Goal: Task Accomplishment & Management: Manage account settings

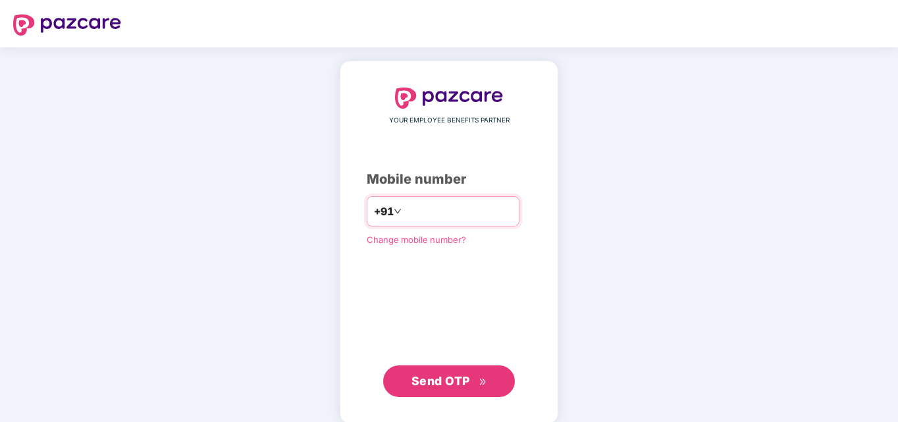
click at [430, 215] on input "number" at bounding box center [458, 211] width 108 height 21
type input "**********"
click at [442, 388] on span "Send OTP" at bounding box center [450, 381] width 76 height 18
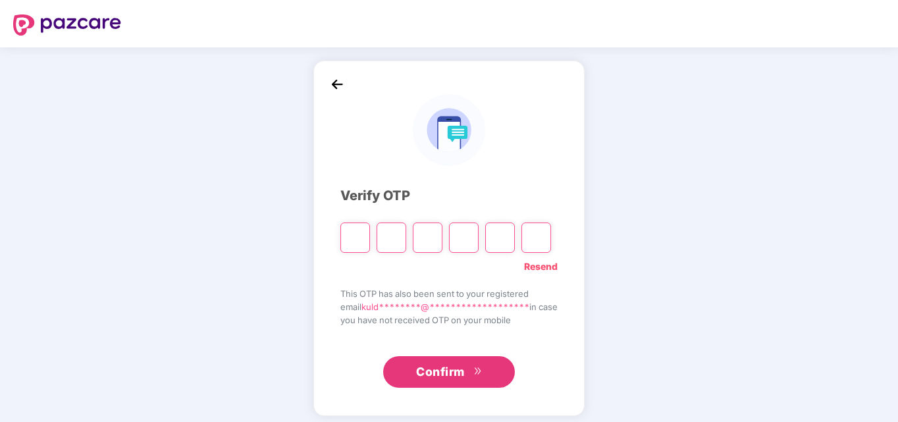
type input "*"
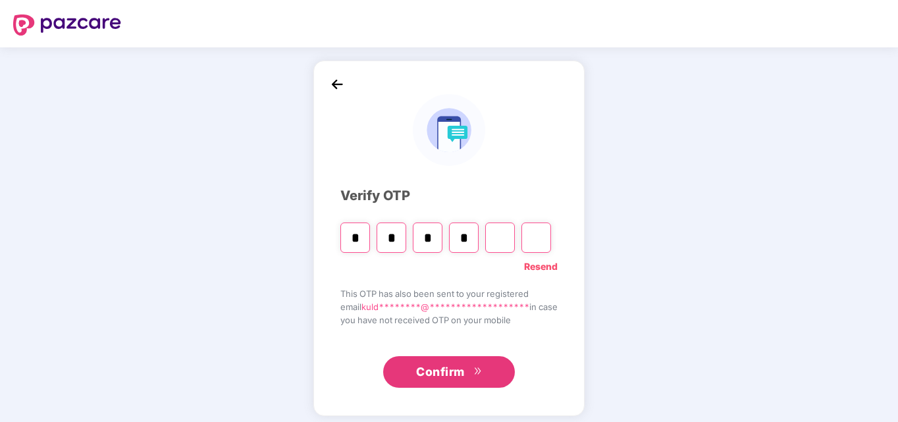
type input "*"
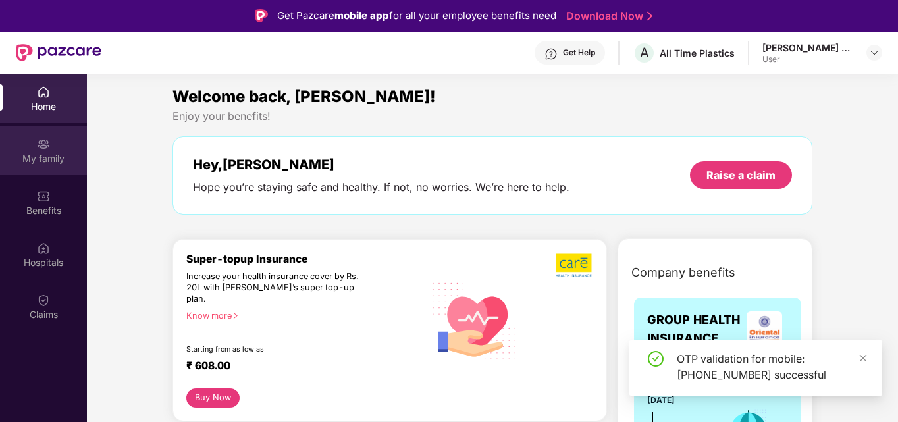
click at [40, 155] on div "My family" at bounding box center [43, 158] width 87 height 13
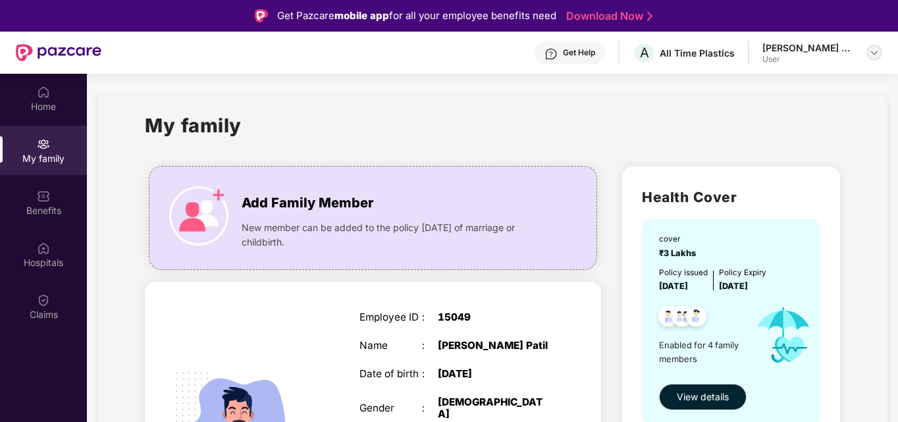
click at [878, 54] on img at bounding box center [874, 52] width 11 height 11
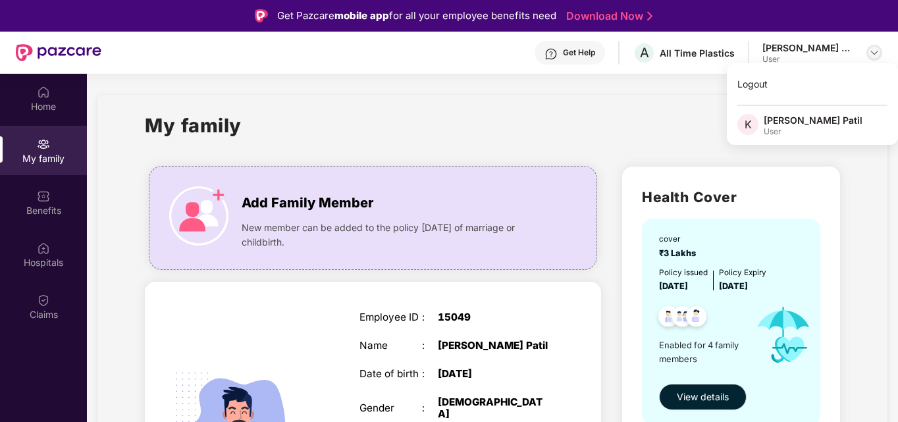
click at [878, 54] on img at bounding box center [874, 52] width 11 height 11
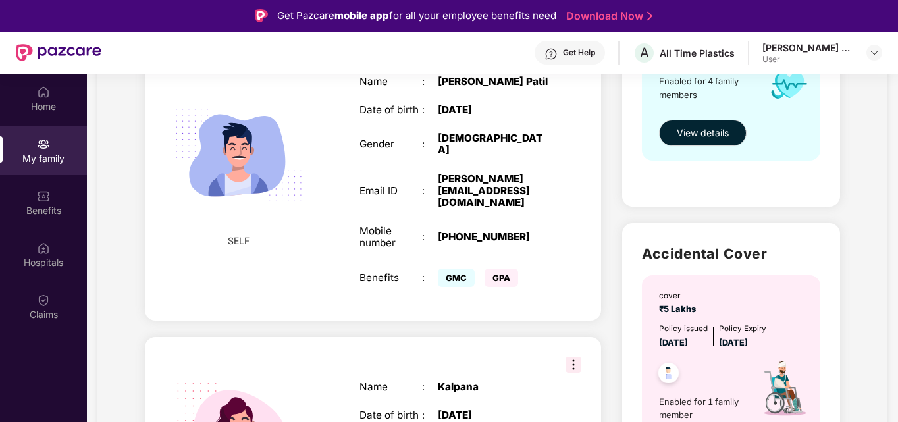
scroll to position [263, 0]
click at [706, 134] on span "View details" at bounding box center [703, 133] width 52 height 14
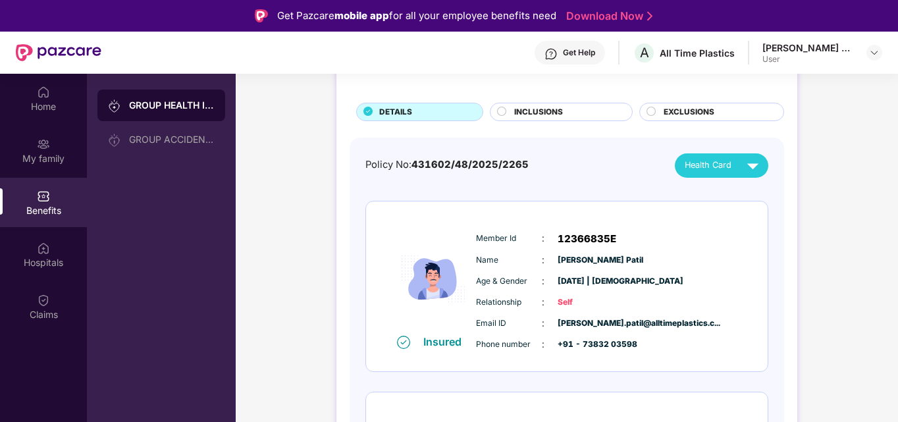
scroll to position [0, 0]
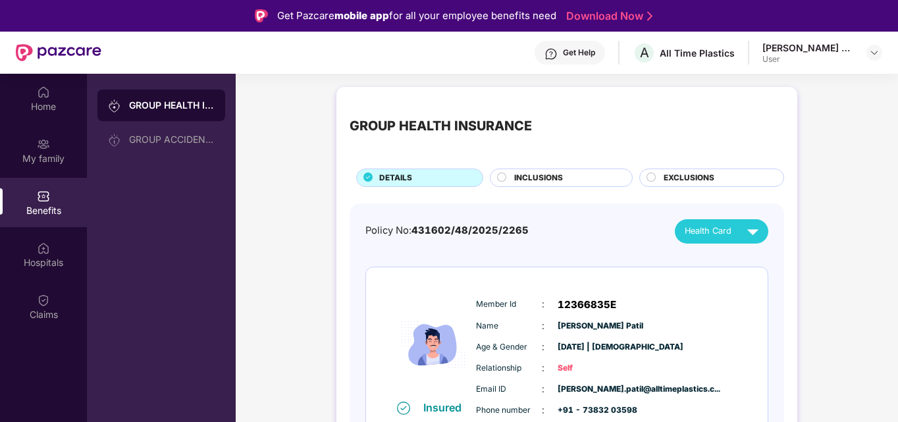
click at [24, 200] on div "Benefits" at bounding box center [43, 202] width 87 height 49
click at [43, 207] on div "Benefits" at bounding box center [43, 210] width 87 height 13
click at [53, 105] on div "Home" at bounding box center [43, 106] width 87 height 13
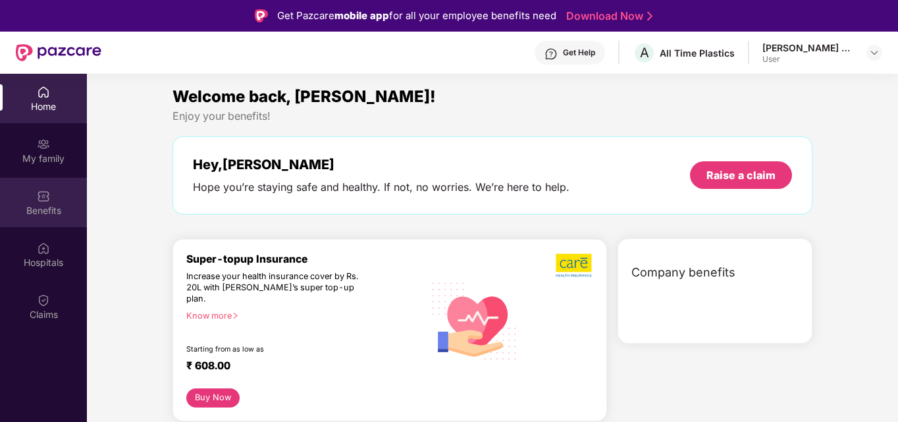
click at [40, 204] on div "Benefits" at bounding box center [43, 210] width 87 height 13
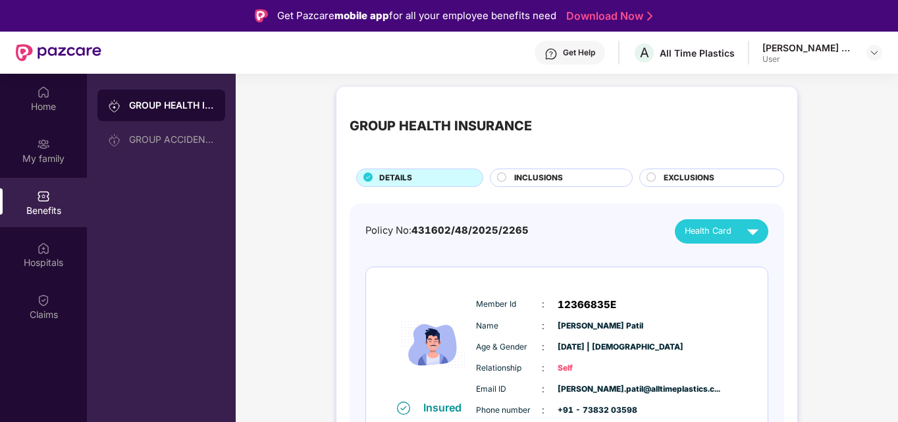
click at [192, 108] on div "GROUP HEALTH INSURANCE" at bounding box center [172, 105] width 86 height 13
click at [750, 234] on img at bounding box center [753, 231] width 23 height 23
click at [874, 53] on img at bounding box center [874, 52] width 11 height 11
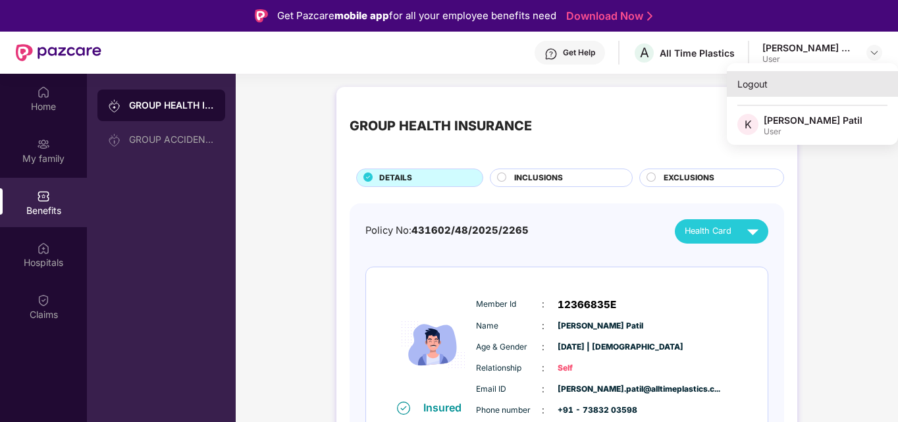
click at [745, 81] on div "Logout" at bounding box center [812, 84] width 171 height 26
